Goal: Task Accomplishment & Management: Manage account settings

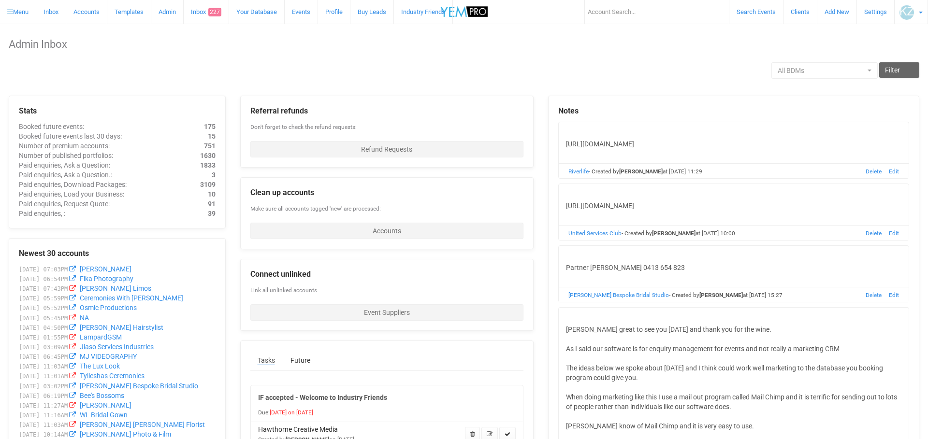
click at [915, 13] on link at bounding box center [910, 12] width 33 height 24
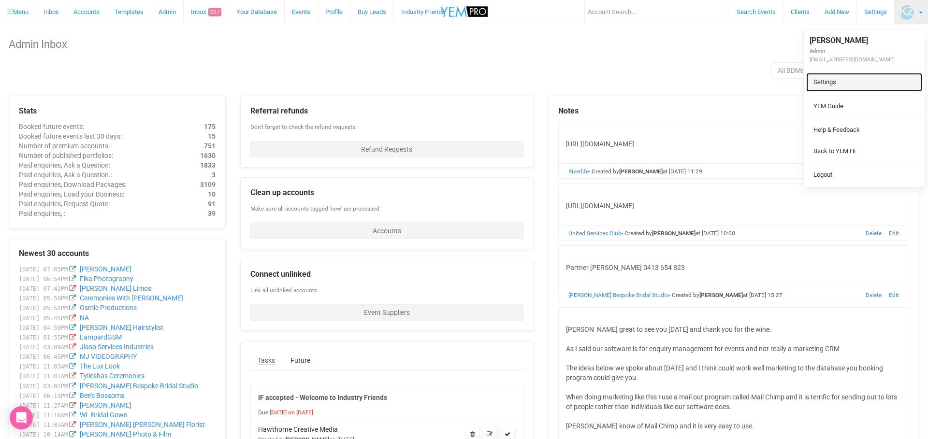
click at [827, 79] on link "Settings" at bounding box center [864, 82] width 116 height 19
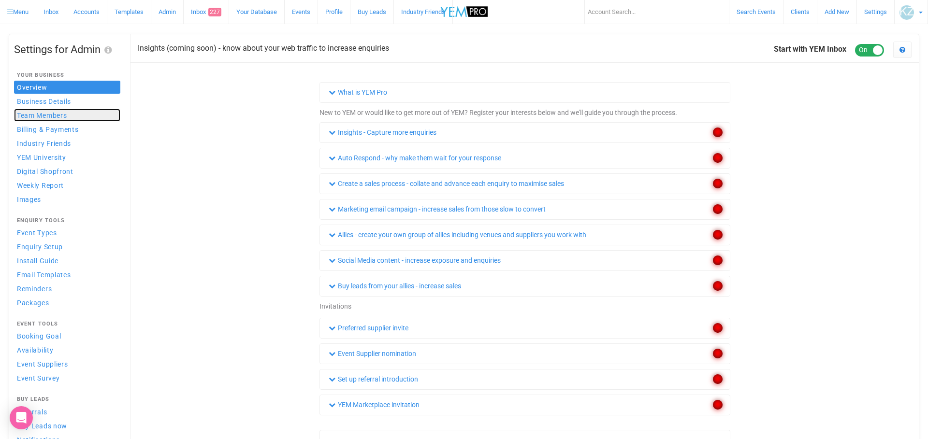
click at [54, 116] on span "Team Members" at bounding box center [42, 116] width 50 height 8
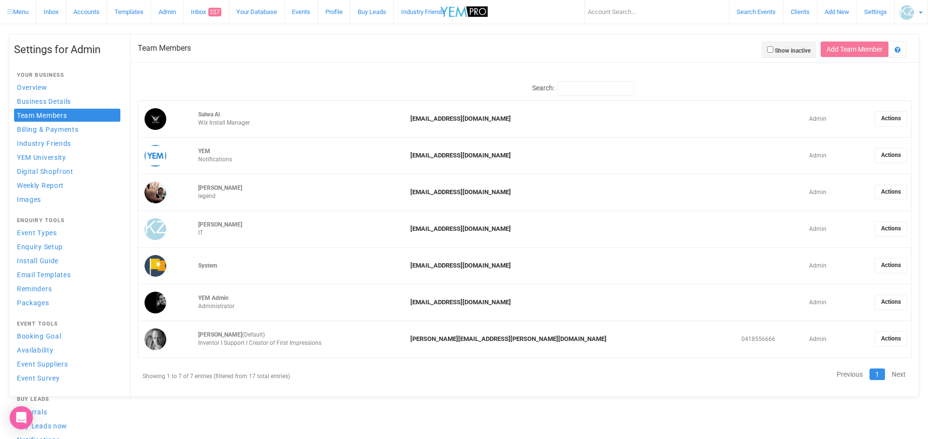
click at [911, 13] on img at bounding box center [906, 12] width 14 height 14
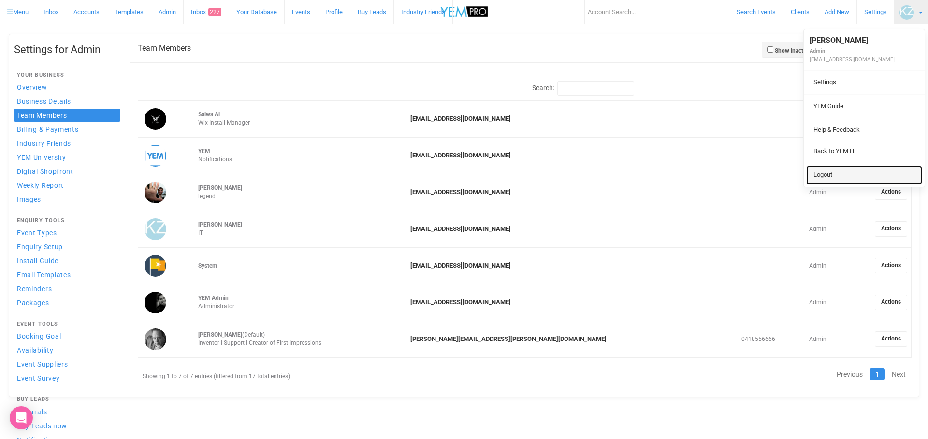
click at [832, 175] on link "Logout" at bounding box center [864, 175] width 116 height 19
